Goal: Communication & Community: Share content

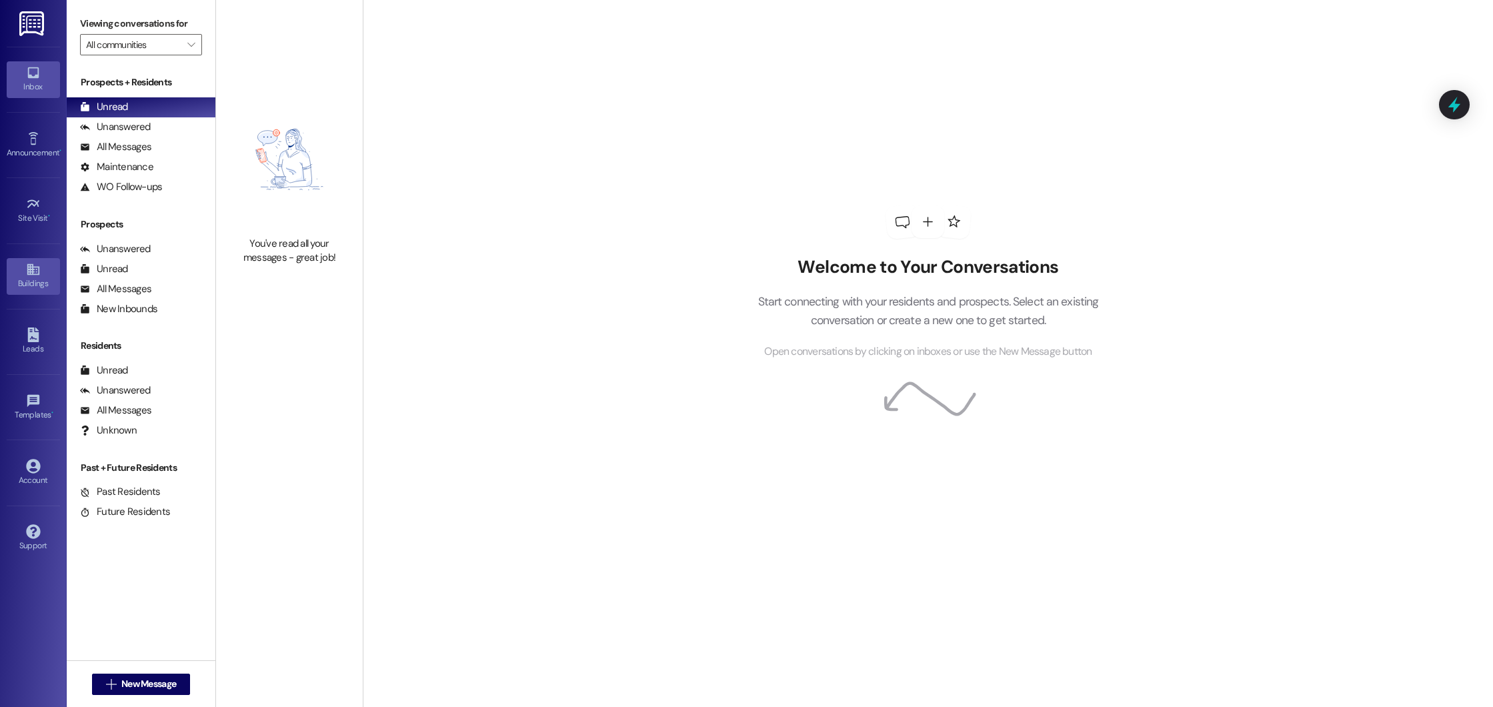
click at [40, 274] on link "Buildings" at bounding box center [33, 276] width 53 height 36
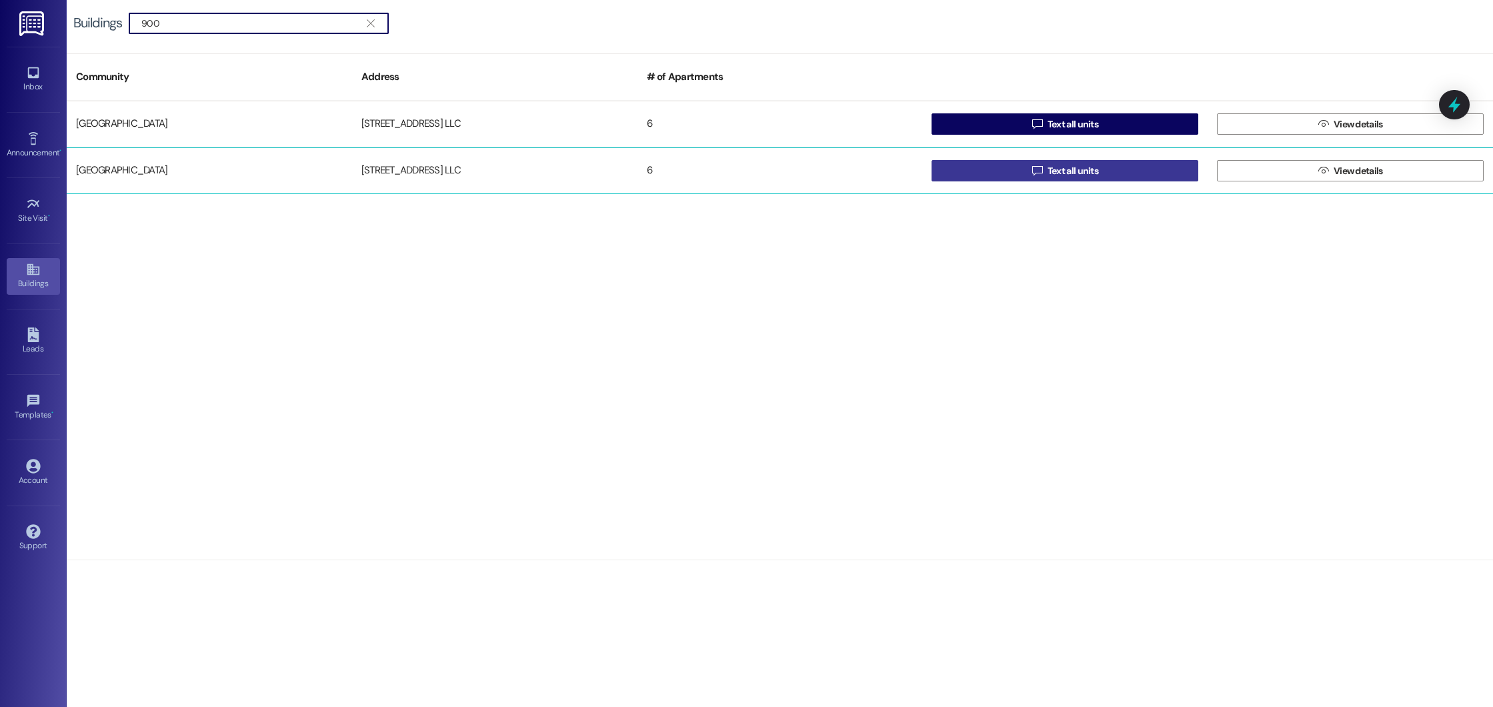
type input "900"
click at [1065, 177] on span "Text all units" at bounding box center [1072, 171] width 51 height 14
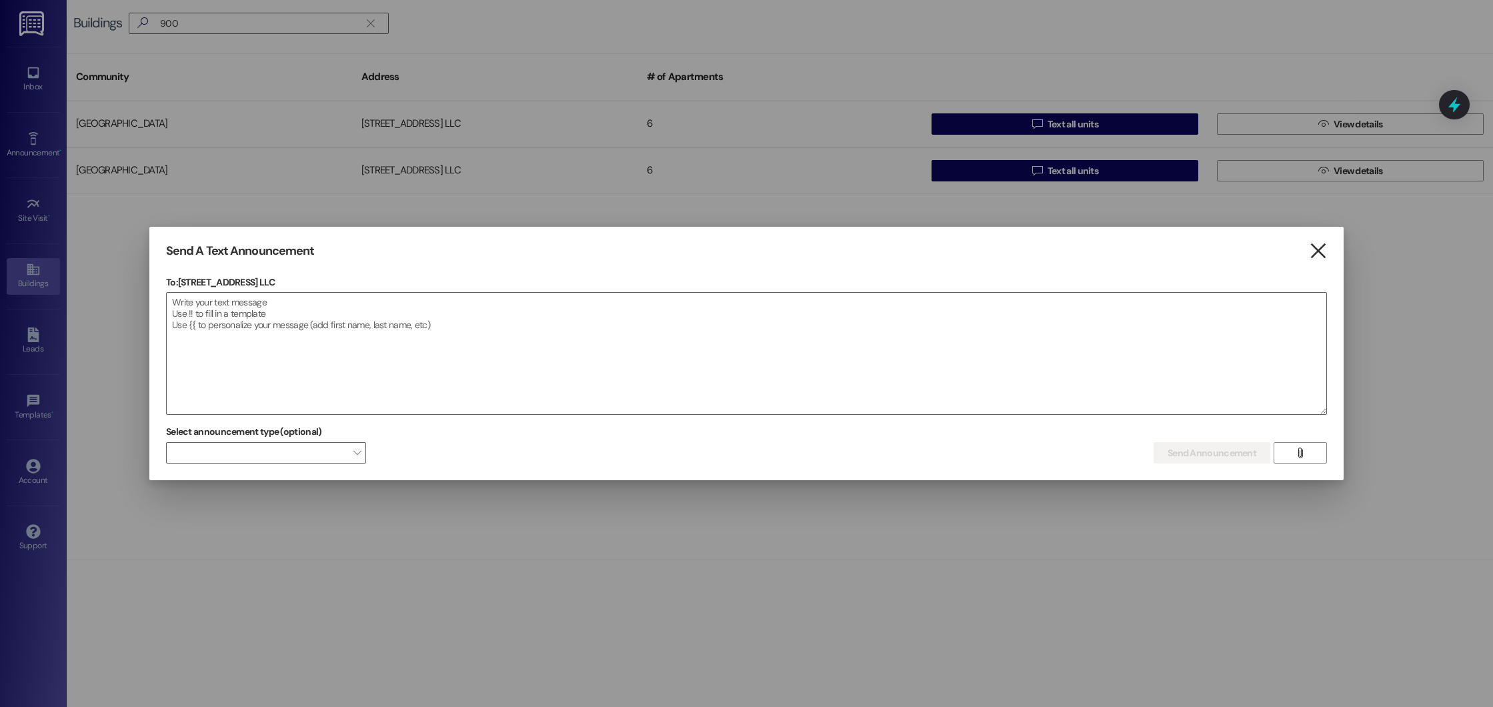
click at [1316, 247] on icon "" at bounding box center [1318, 251] width 18 height 14
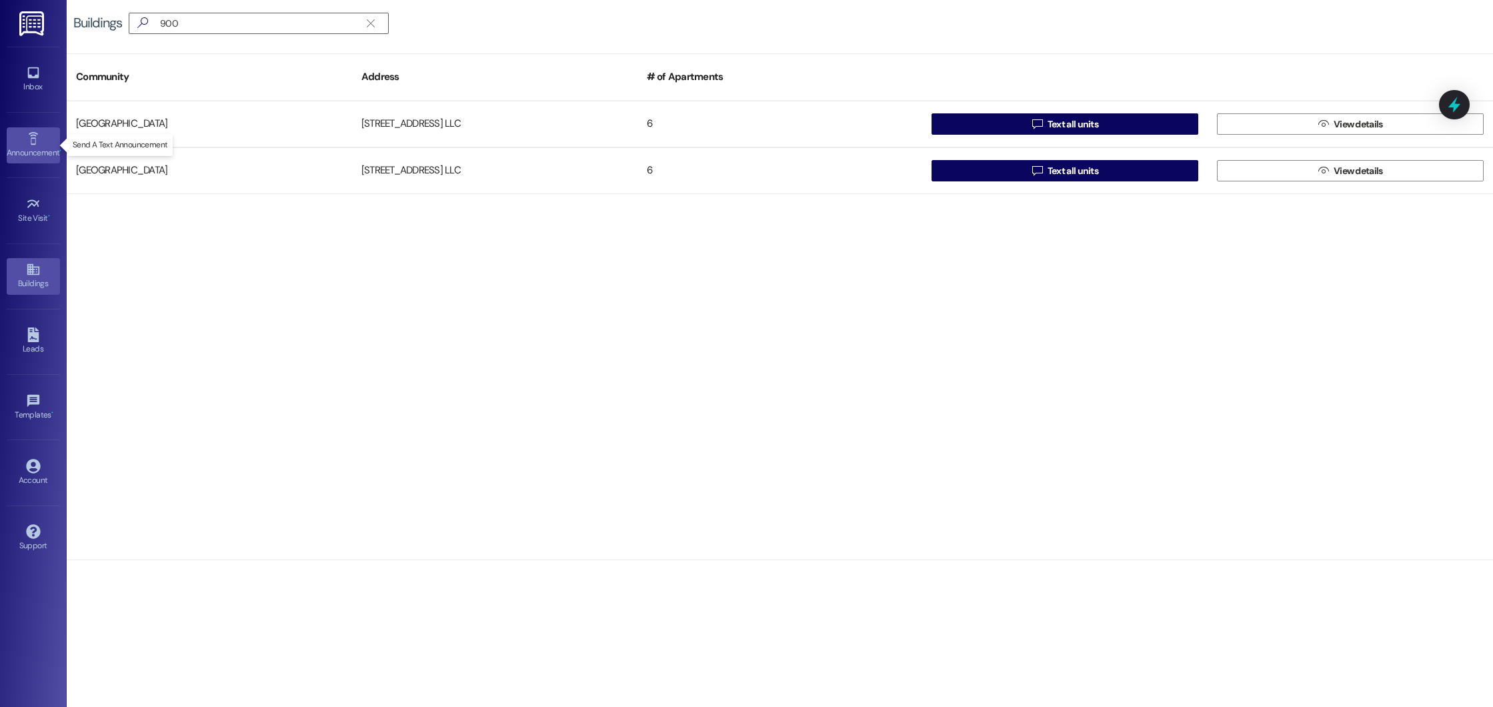
click at [38, 149] on div "Announcement •" at bounding box center [33, 152] width 67 height 13
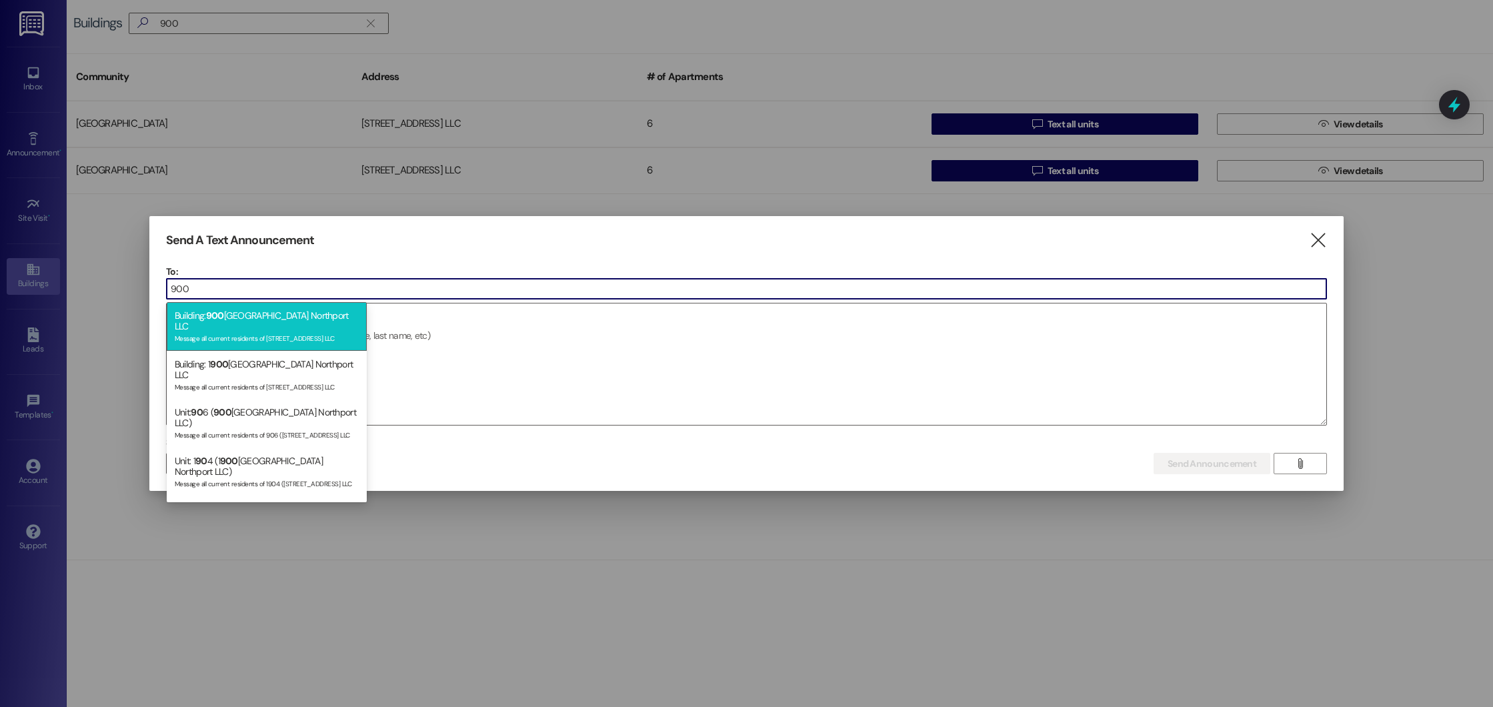
type input "900"
click at [287, 331] on div "Message all current residents of [STREET_ADDRESS] LLC" at bounding box center [267, 336] width 184 height 11
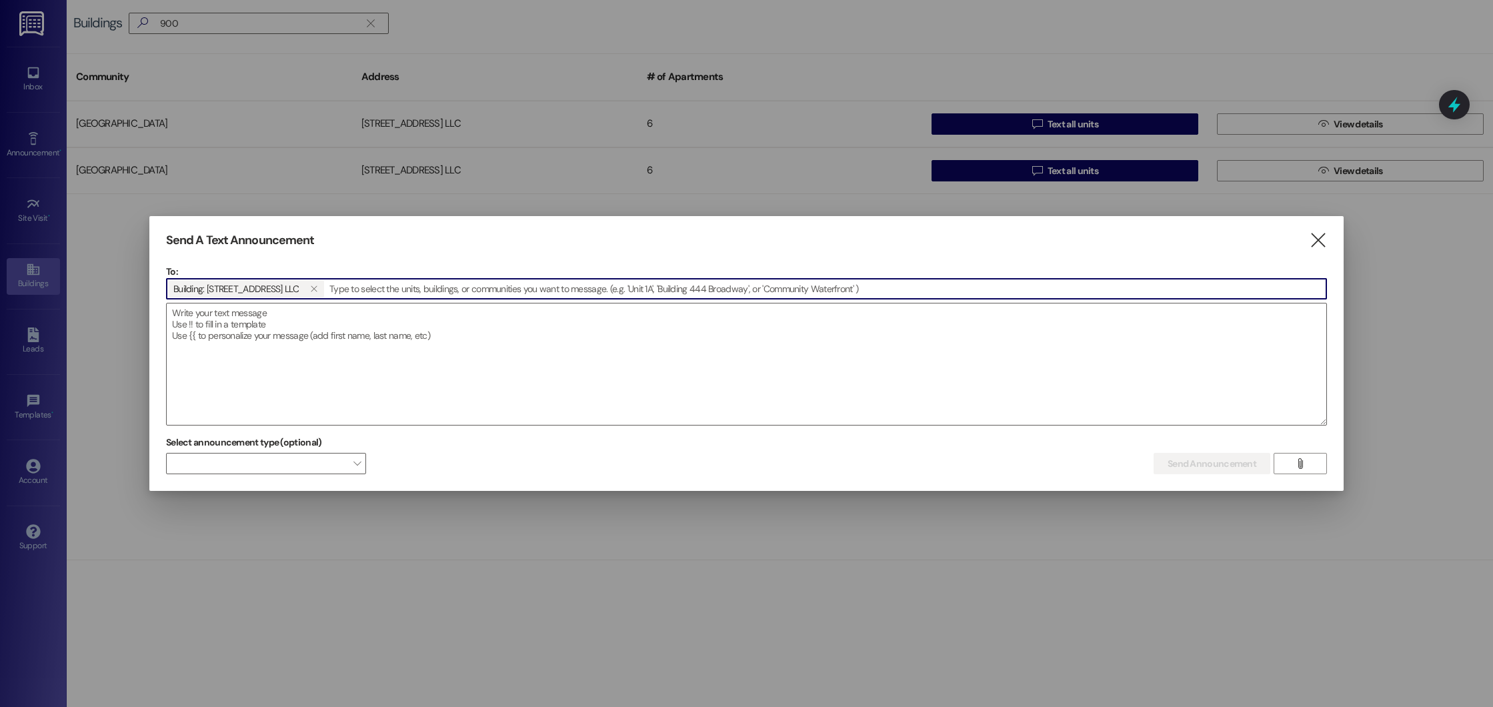
click at [287, 323] on textarea at bounding box center [746, 363] width 1159 height 121
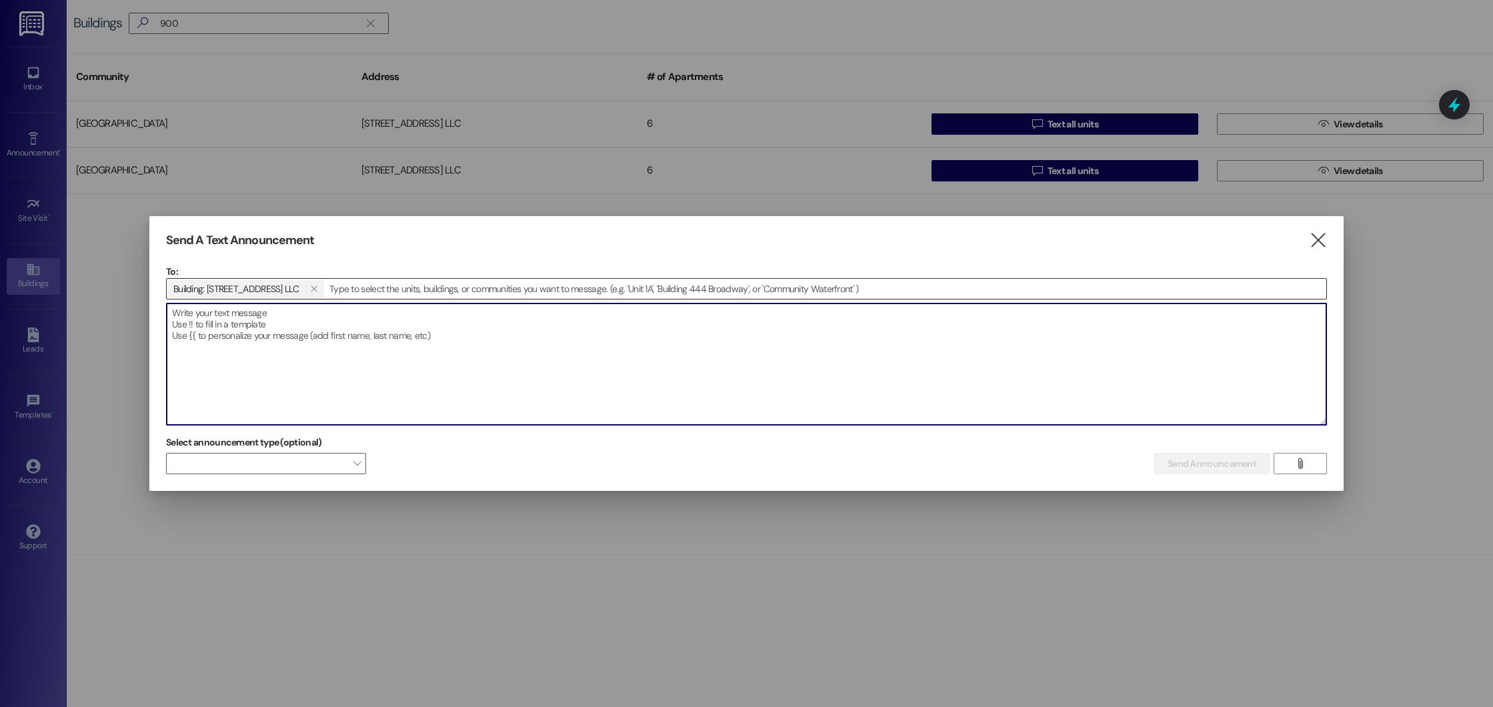
click at [392, 292] on input at bounding box center [825, 289] width 1001 height 20
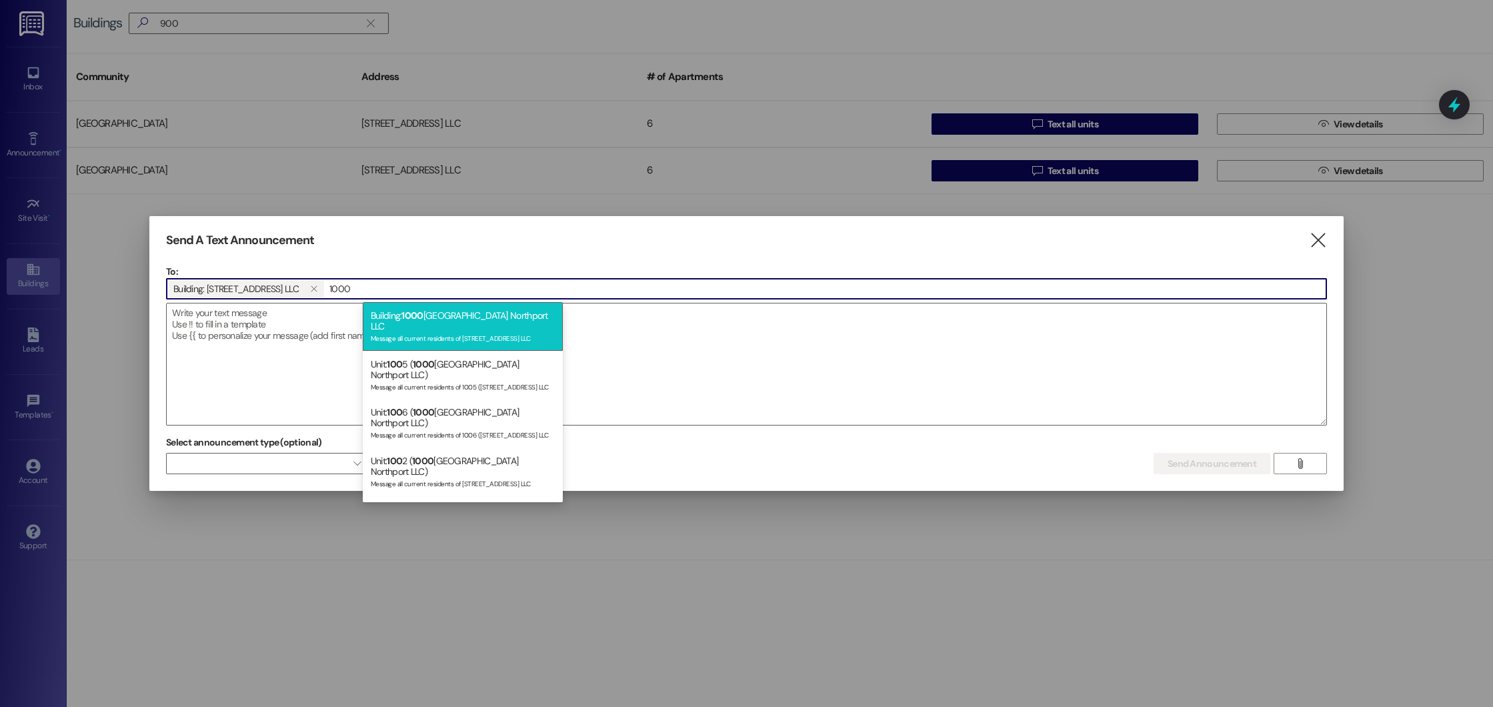
type input "1000"
click at [478, 331] on div "Message all current residents of [STREET_ADDRESS] LLC" at bounding box center [463, 336] width 184 height 11
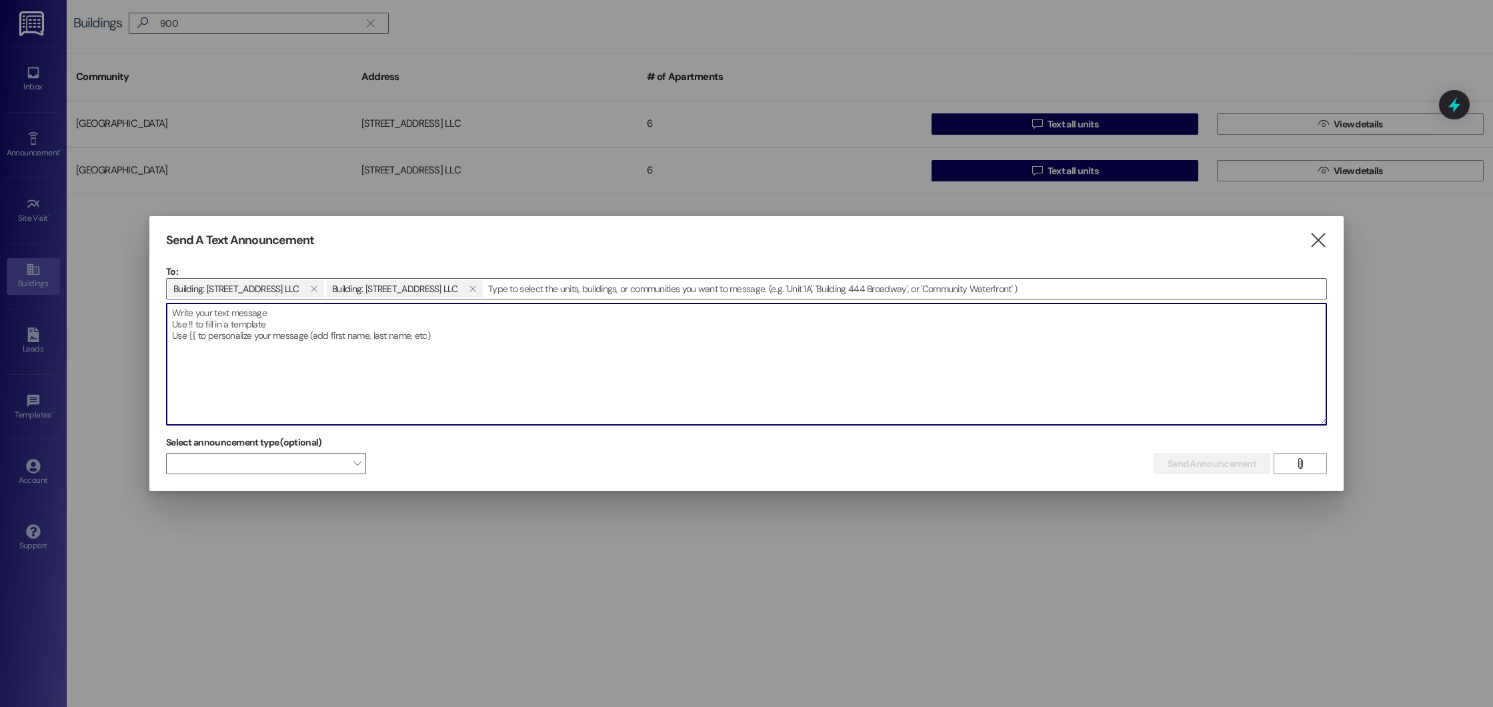
click at [478, 331] on textarea at bounding box center [746, 363] width 1159 height 121
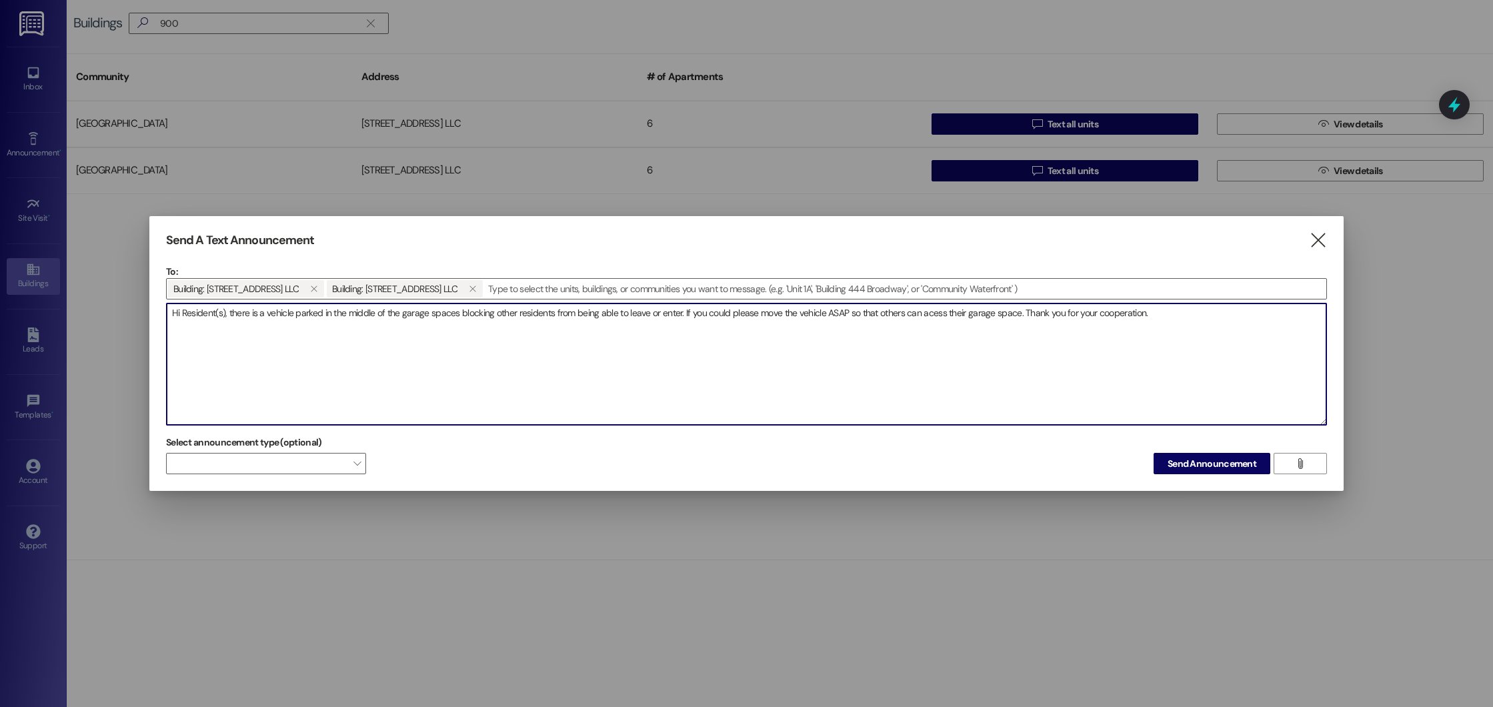
click at [415, 311] on textarea "Hi Resident(s), there is a vehicle parked in the middle of the garage spaces bl…" at bounding box center [746, 363] width 1159 height 121
paste textarea "There’s a vehicle parked in the middle of the garage spaces that’s blocking oth…"
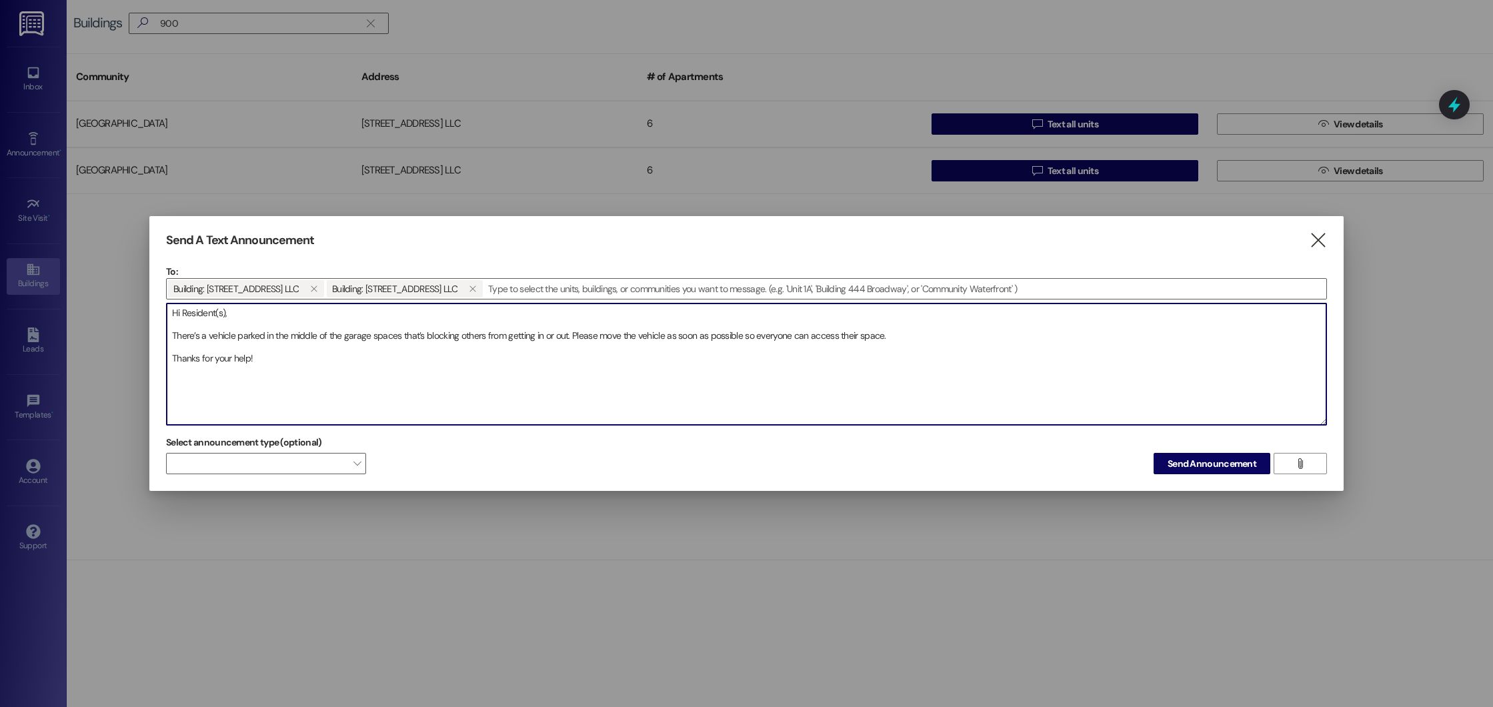
click at [171, 335] on textarea "Hi Resident(s), There’s a vehicle parked in the middle of the garage spaces tha…" at bounding box center [746, 363] width 1159 height 121
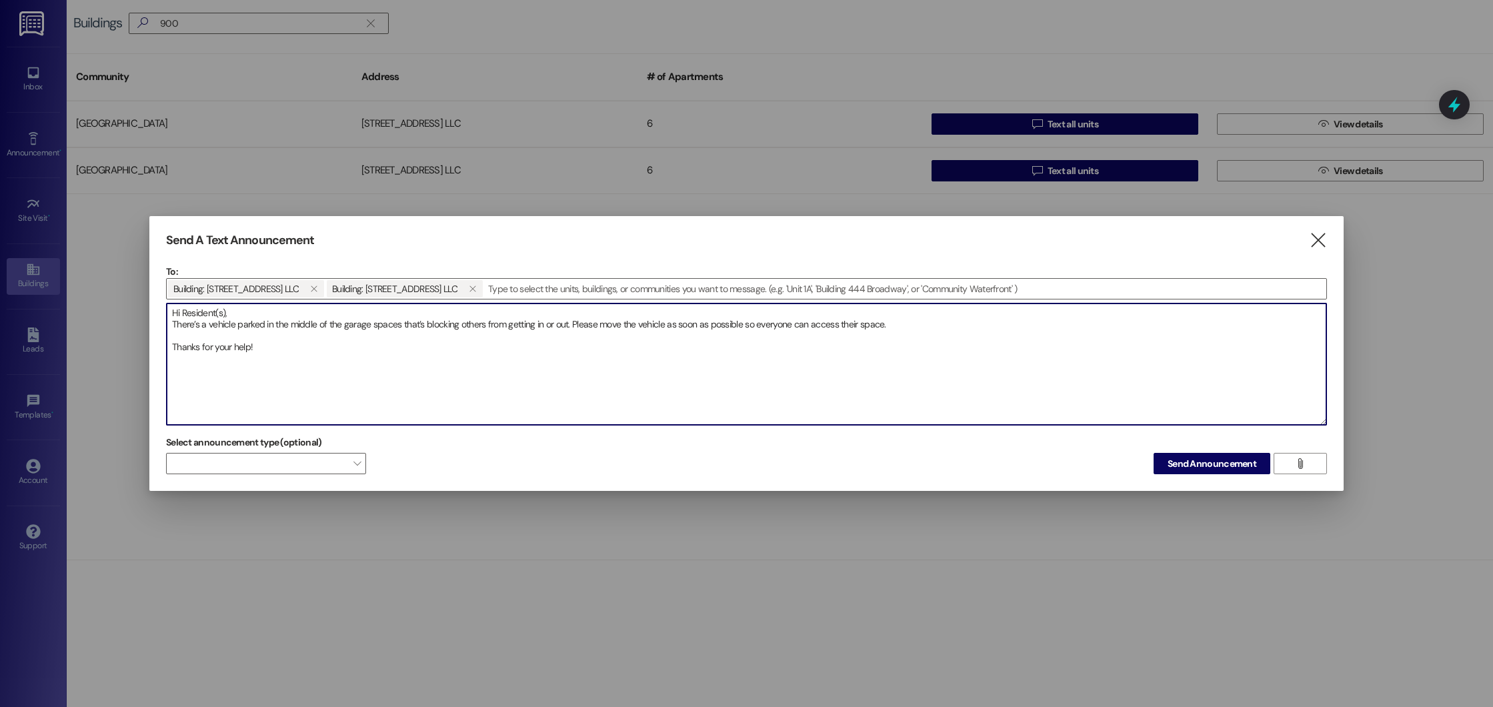
click at [171, 347] on textarea "Hi Resident(s), There’s a vehicle parked in the middle of the garage spaces tha…" at bounding box center [746, 363] width 1159 height 121
type textarea "Hi Resident(s), There’s a vehicle parked in the middle of the garage spaces tha…"
click at [1204, 467] on span "Send Announcement" at bounding box center [1211, 464] width 89 height 14
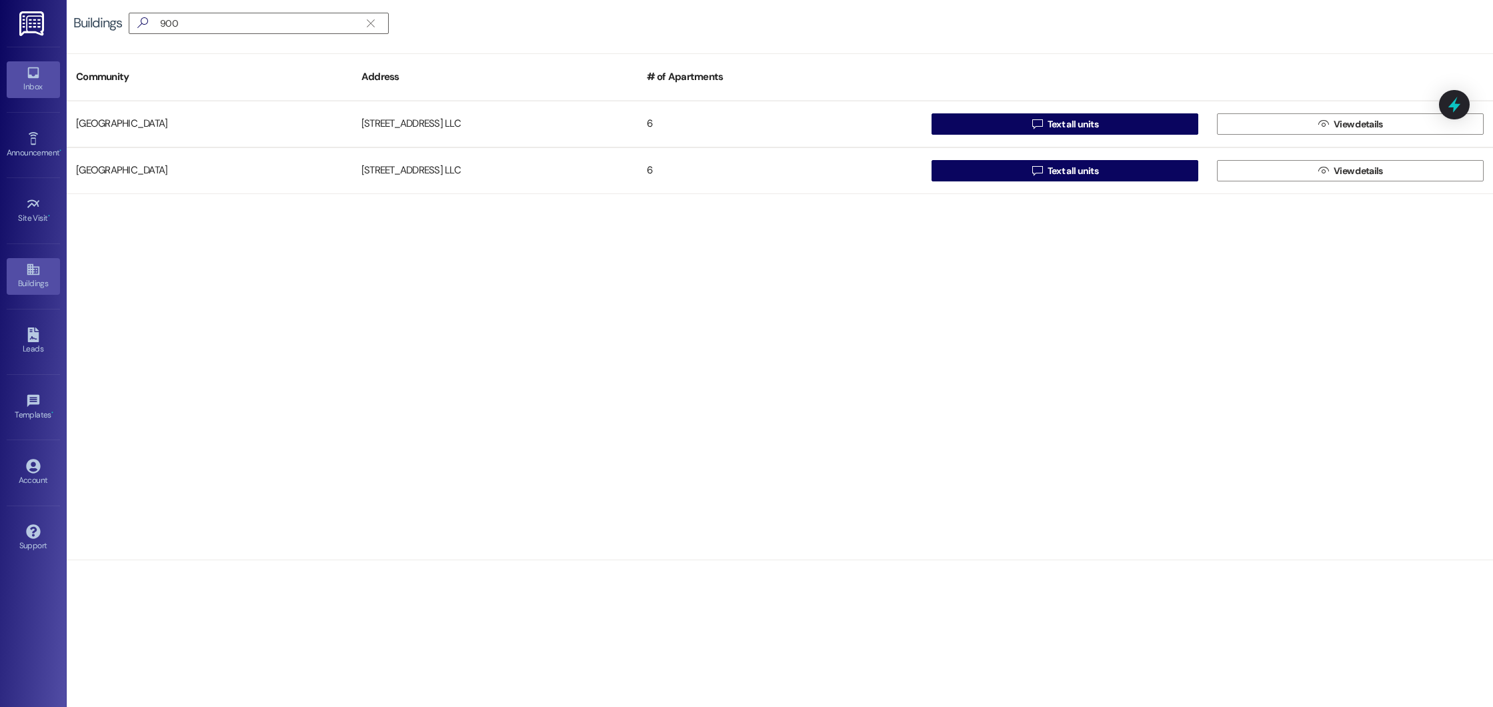
click at [40, 71] on icon at bounding box center [33, 72] width 15 height 15
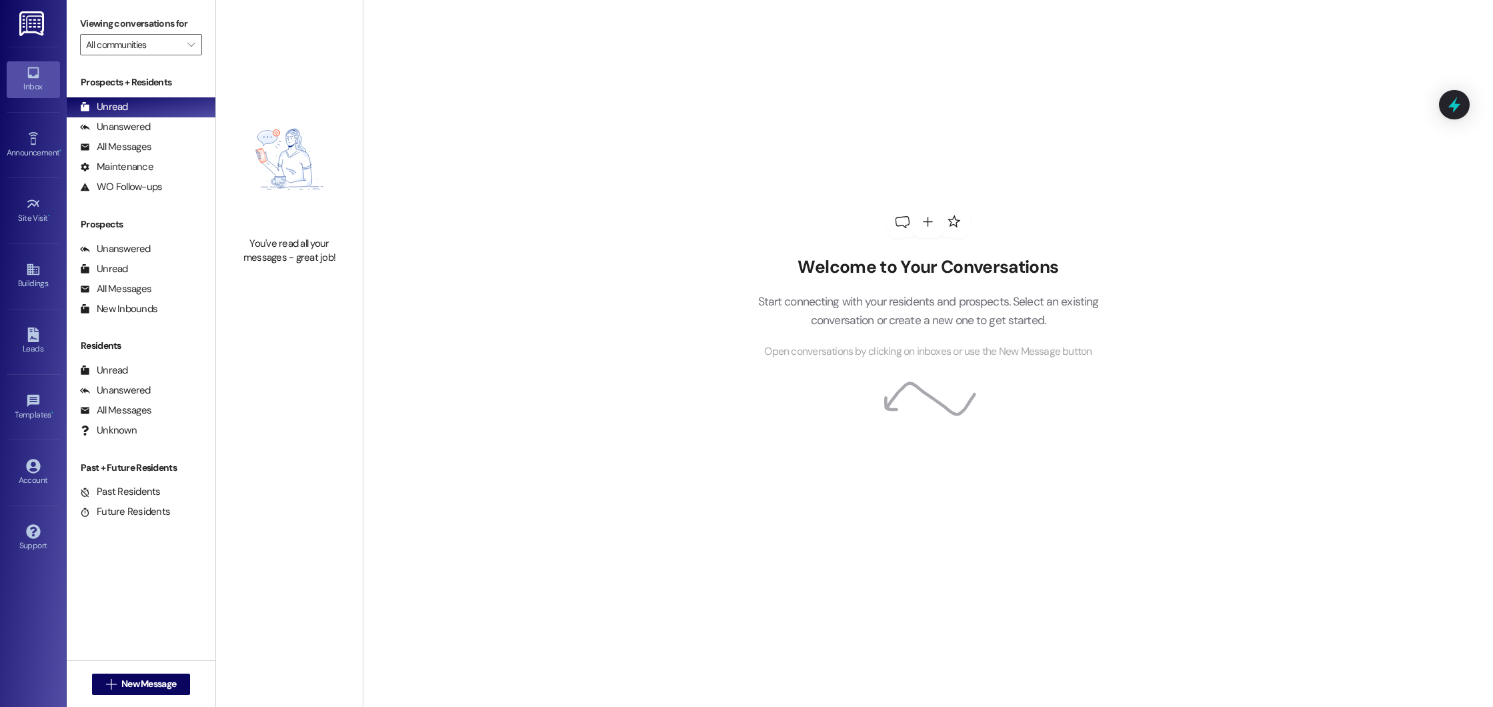
drag, startPoint x: 757, startPoint y: 301, endPoint x: 977, endPoint y: 311, distance: 220.9
click at [979, 312] on p "Start connecting with your residents and prospects. Select an existing conversa…" at bounding box center [927, 311] width 381 height 38
